Goal: Information Seeking & Learning: Learn about a topic

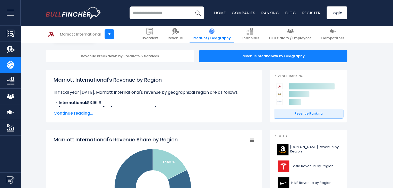
scroll to position [45, 0]
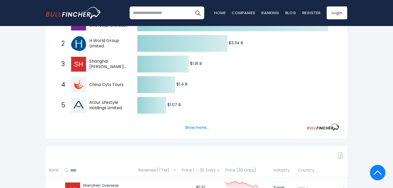
scroll to position [123, 0]
click at [197, 130] on button "Show more..." at bounding box center [197, 127] width 30 height 9
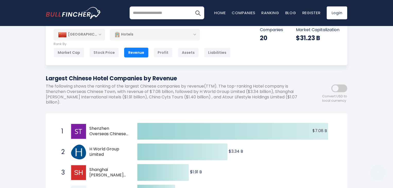
scroll to position [13, 0]
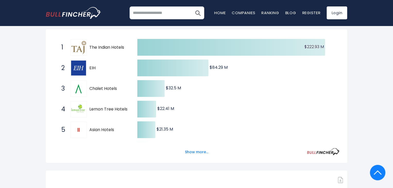
scroll to position [93, 0]
click at [198, 152] on button "Show more..." at bounding box center [197, 152] width 30 height 9
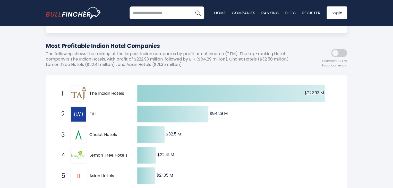
scroll to position [0, 0]
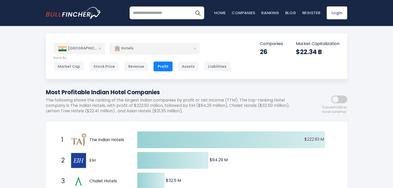
click at [99, 49] on div "[GEOGRAPHIC_DATA]" at bounding box center [80, 48] width 52 height 11
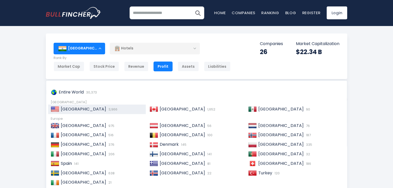
click at [107, 109] on span "3,966" at bounding box center [112, 109] width 10 height 5
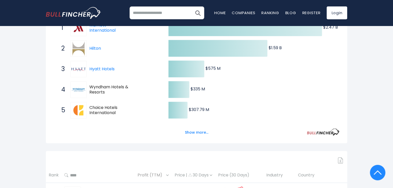
scroll to position [116, 0]
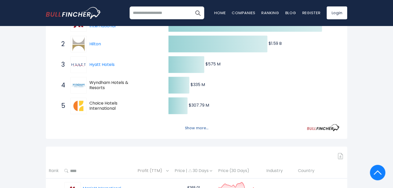
click at [197, 130] on button "Show more..." at bounding box center [197, 128] width 30 height 9
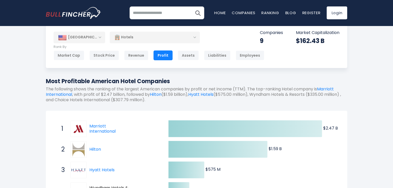
scroll to position [0, 0]
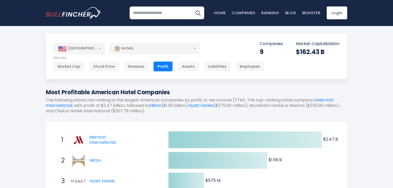
click at [86, 44] on div "[GEOGRAPHIC_DATA]" at bounding box center [80, 48] width 52 height 11
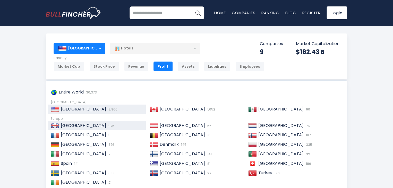
click at [91, 125] on span "[GEOGRAPHIC_DATA]" at bounding box center [83, 126] width 45 height 6
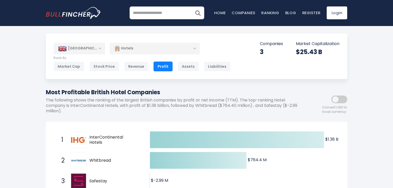
click at [96, 48] on div "[GEOGRAPHIC_DATA]" at bounding box center [80, 48] width 52 height 11
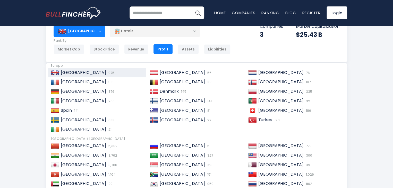
scroll to position [66, 0]
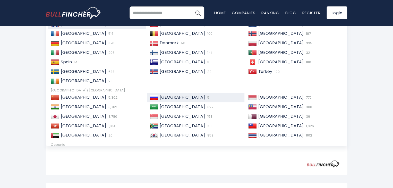
click at [206, 95] on span "5" at bounding box center [207, 97] width 3 height 5
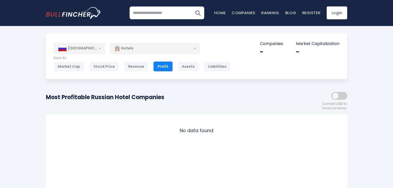
click at [83, 47] on div "[GEOGRAPHIC_DATA]" at bounding box center [80, 48] width 52 height 11
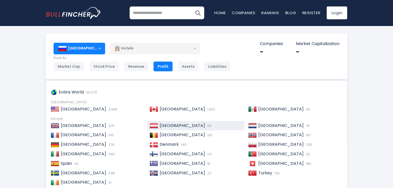
scroll to position [79, 0]
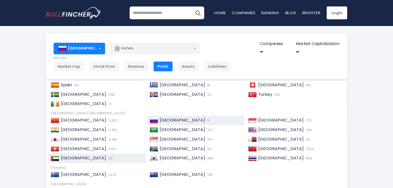
click at [79, 154] on div "[GEOGRAPHIC_DATA] 20" at bounding box center [97, 159] width 98 height 10
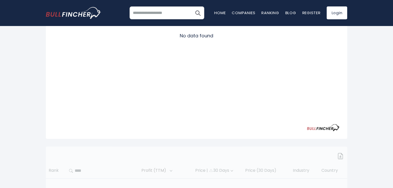
scroll to position [96, 0]
